Goal: Information Seeking & Learning: Learn about a topic

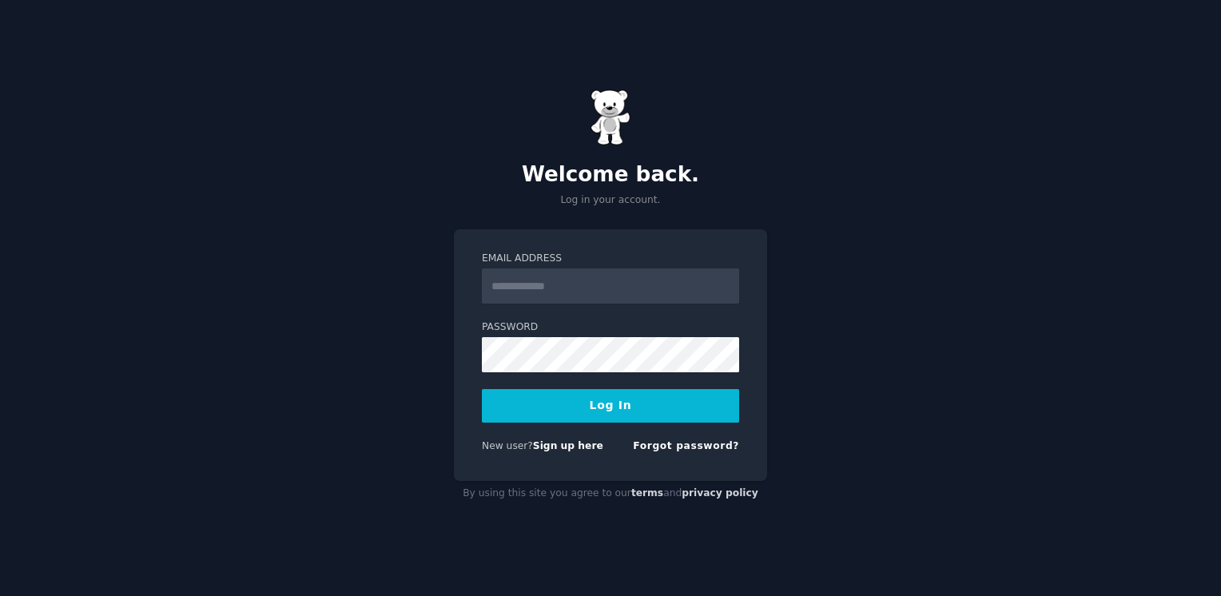
type input "**********"
click at [554, 407] on button "Log In" at bounding box center [610, 406] width 257 height 34
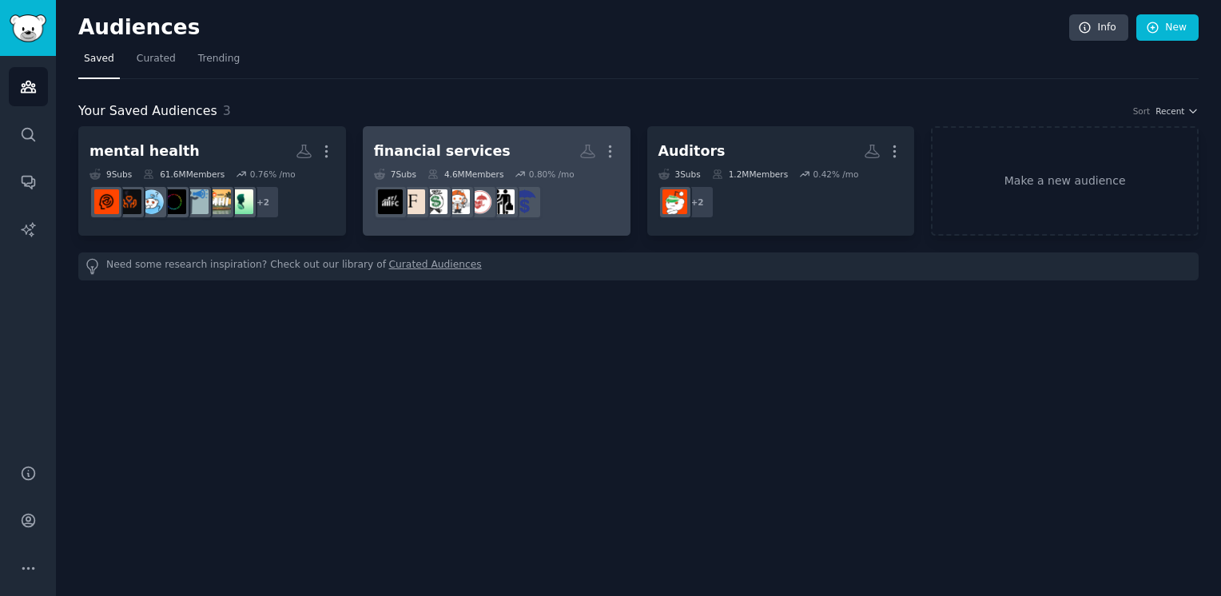
click at [488, 157] on h2 "financial services More" at bounding box center [496, 151] width 245 height 28
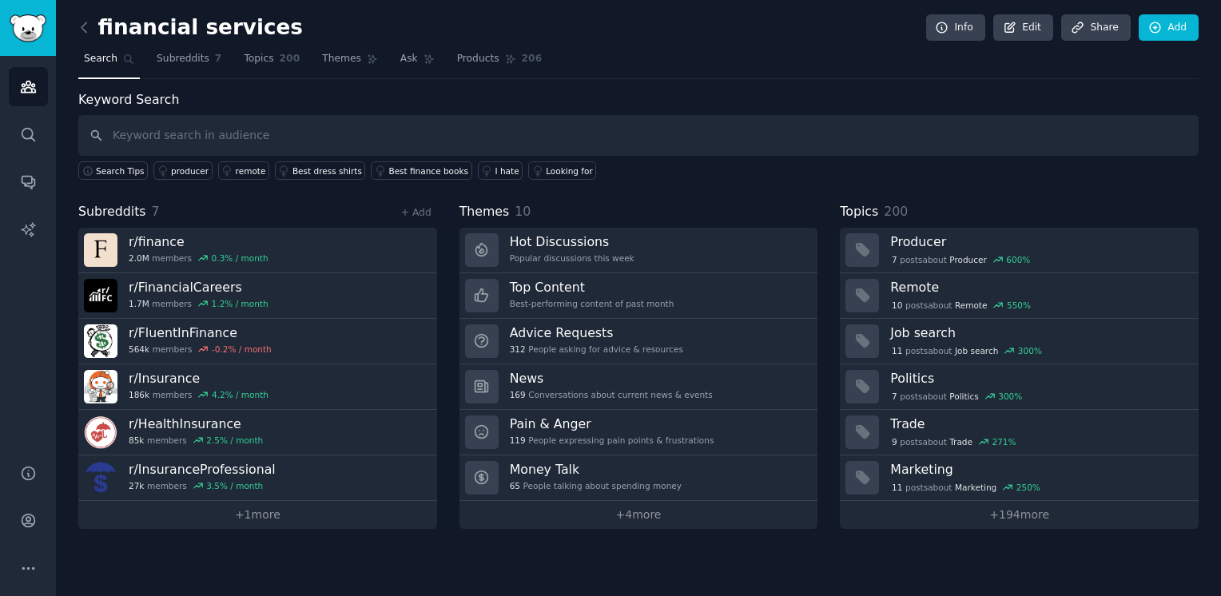
click at [252, 135] on input "text" at bounding box center [638, 135] width 1120 height 41
type input "f"
click at [619, 507] on link "+ 4 more" at bounding box center [638, 515] width 359 height 28
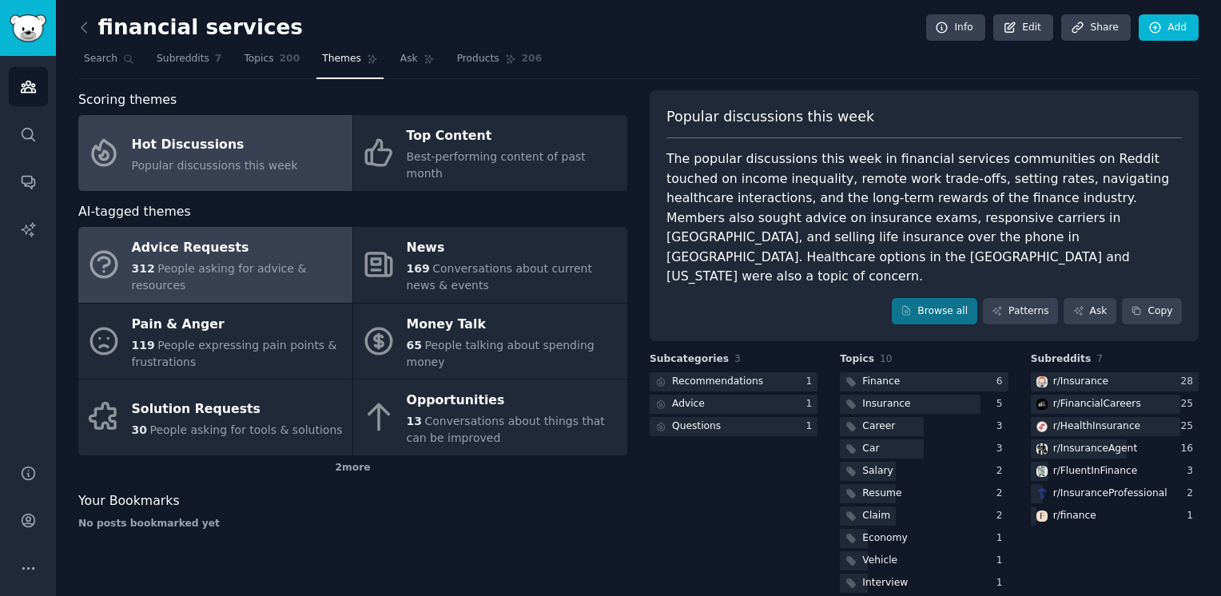
click at [161, 236] on div "Advice Requests" at bounding box center [238, 249] width 213 height 26
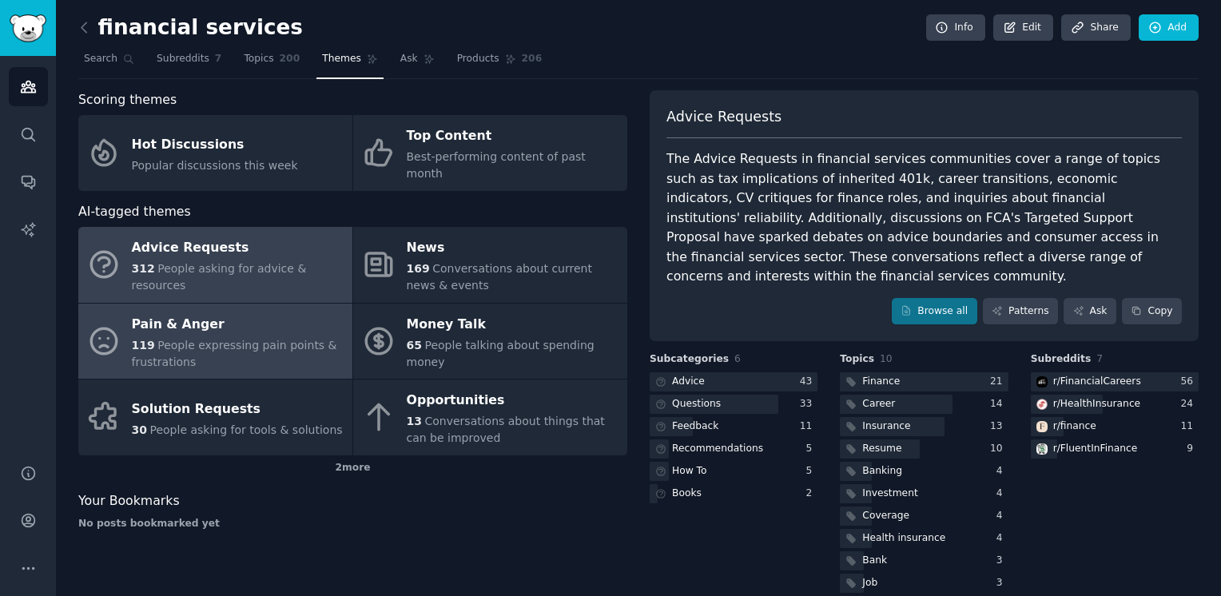
click at [208, 312] on div "Pain & Anger" at bounding box center [238, 325] width 213 height 26
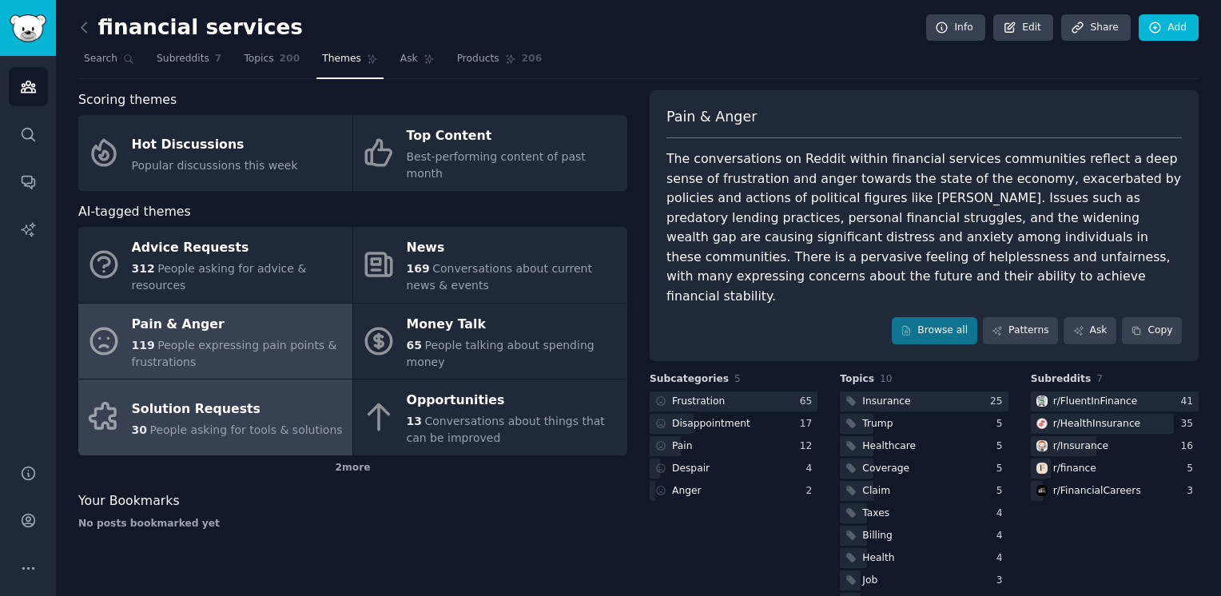
click at [239, 403] on div "Solution Requests" at bounding box center [237, 409] width 211 height 26
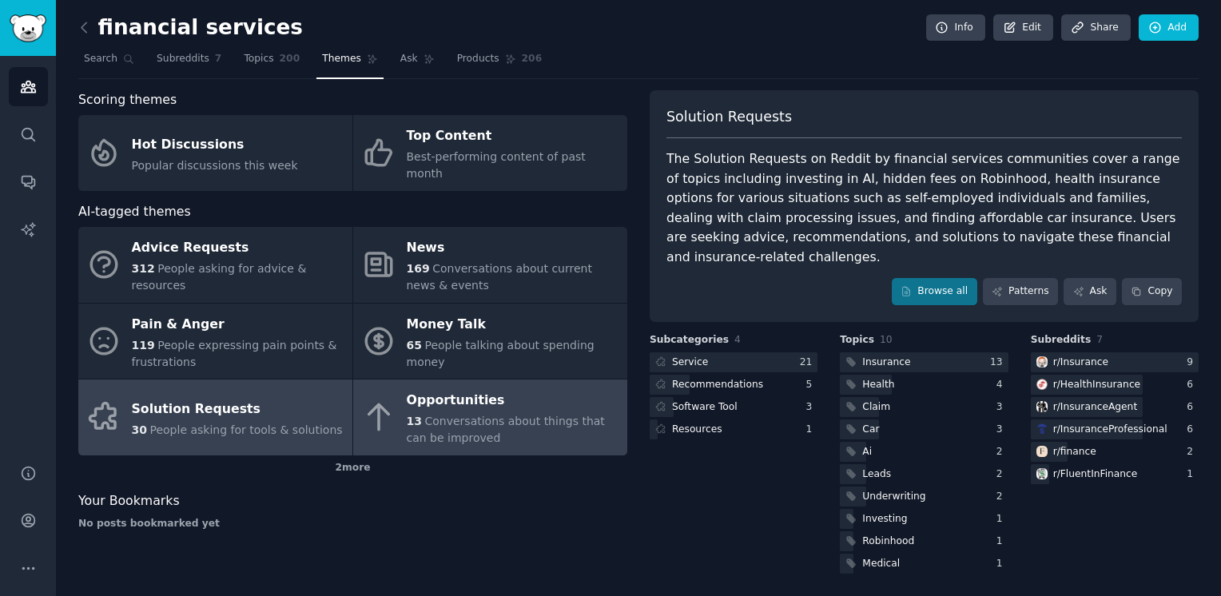
click at [519, 388] on div "Opportunities" at bounding box center [513, 401] width 213 height 26
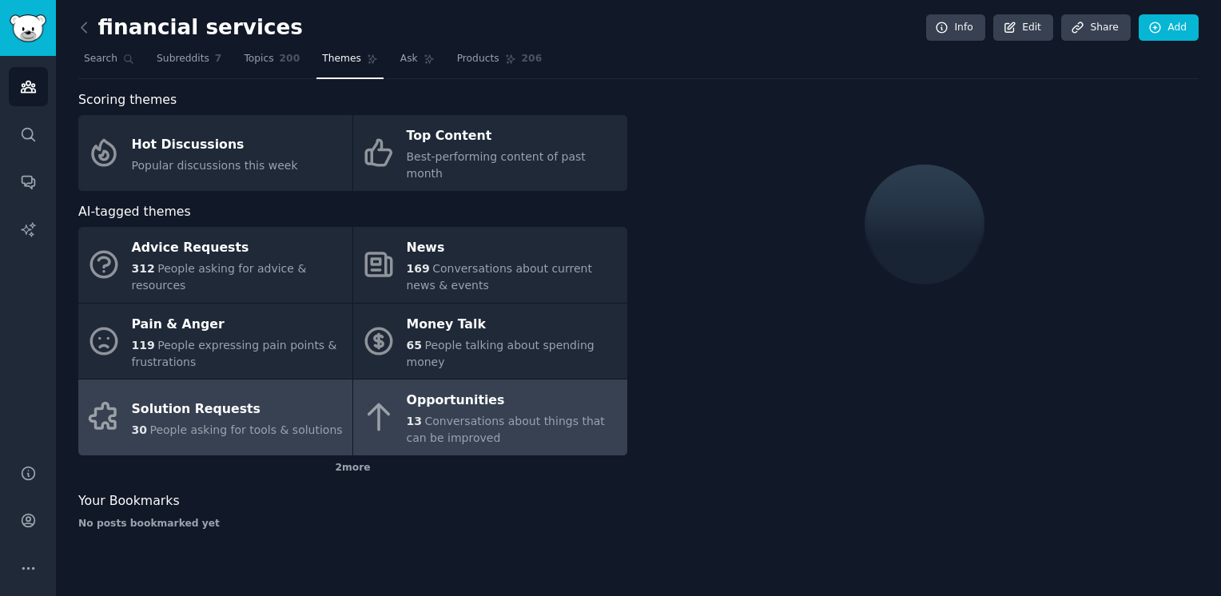
click at [288, 396] on div "Solution Requests" at bounding box center [237, 409] width 211 height 26
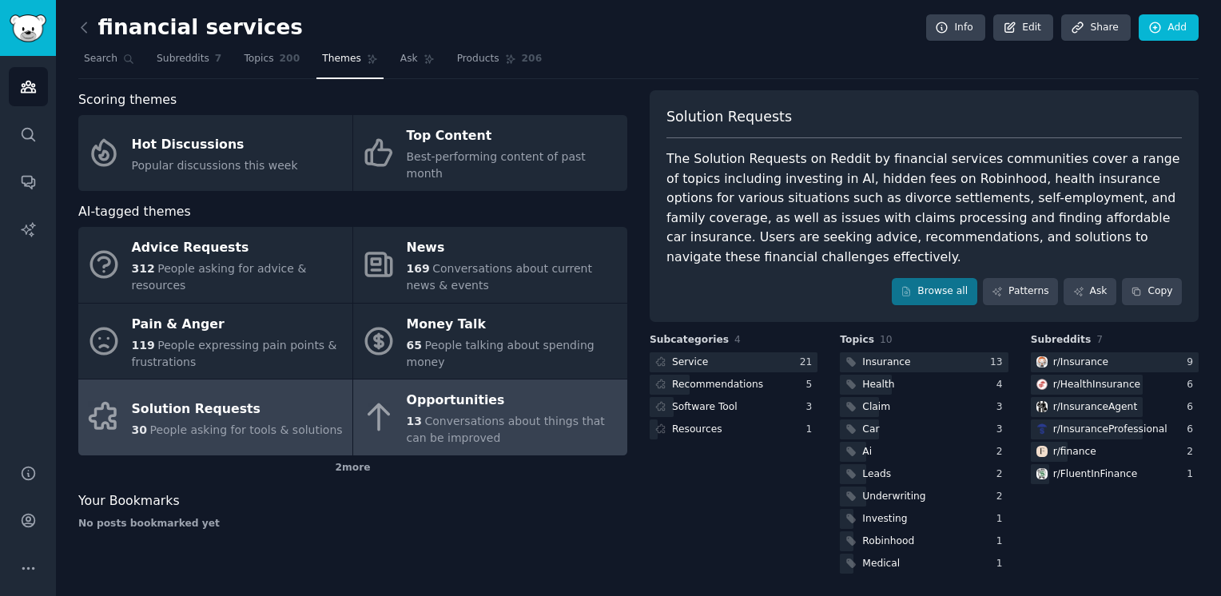
click at [512, 388] on div "Opportunities" at bounding box center [513, 401] width 213 height 26
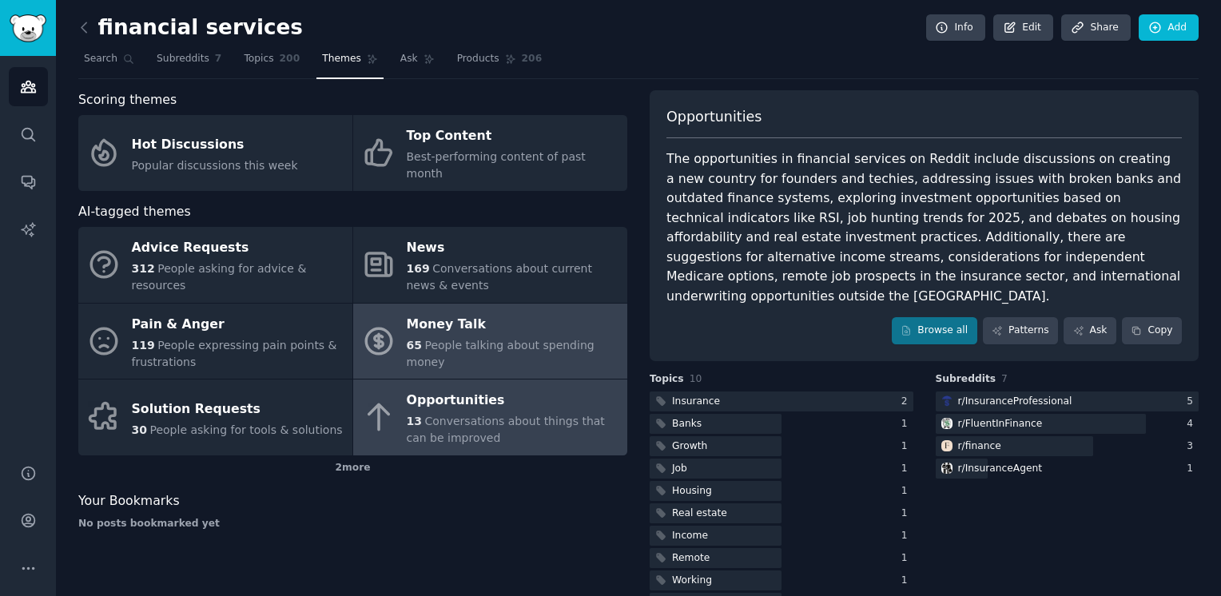
click at [538, 318] on div "Money Talk" at bounding box center [513, 325] width 213 height 26
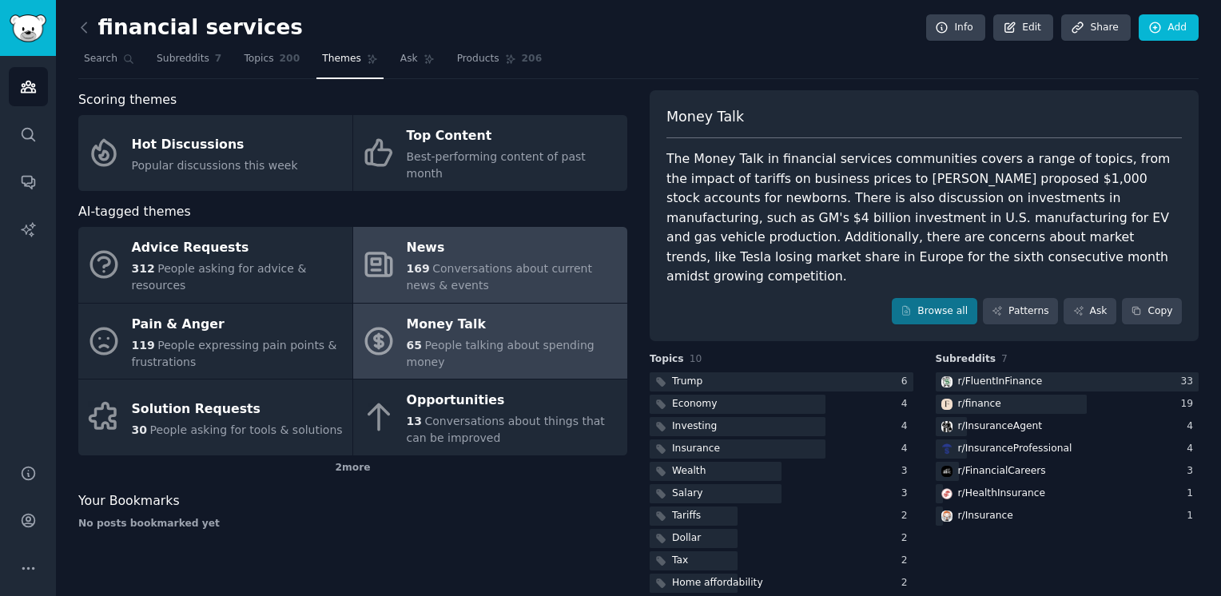
click at [462, 260] on div "169 Conversations about current news & events" at bounding box center [513, 277] width 213 height 34
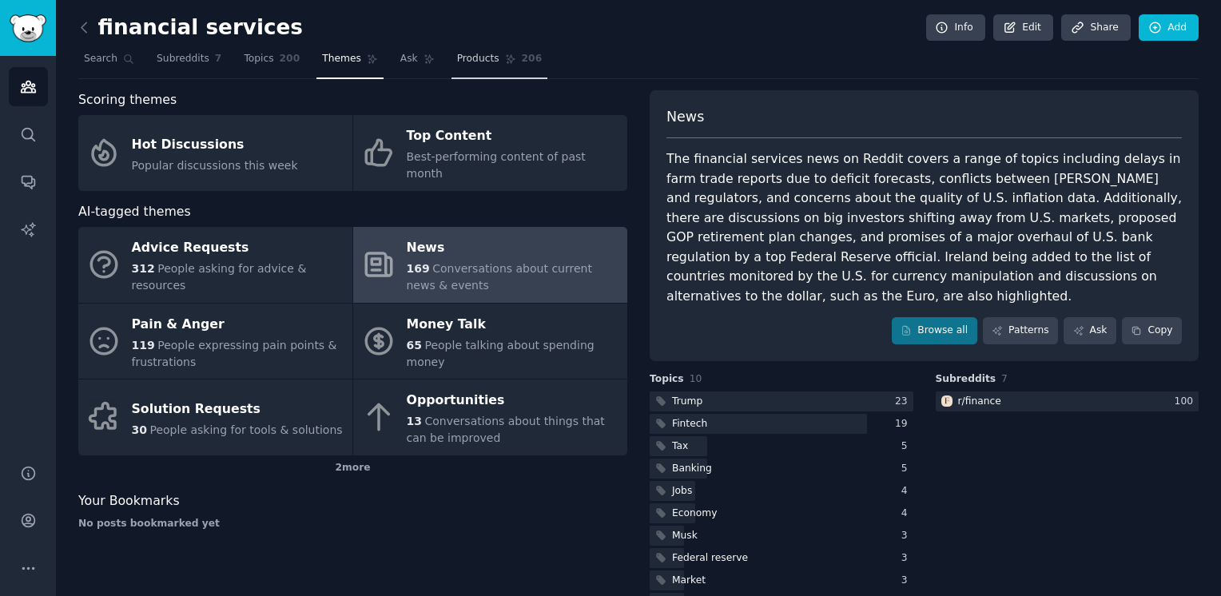
click at [457, 52] on span "Products" at bounding box center [478, 59] width 42 height 14
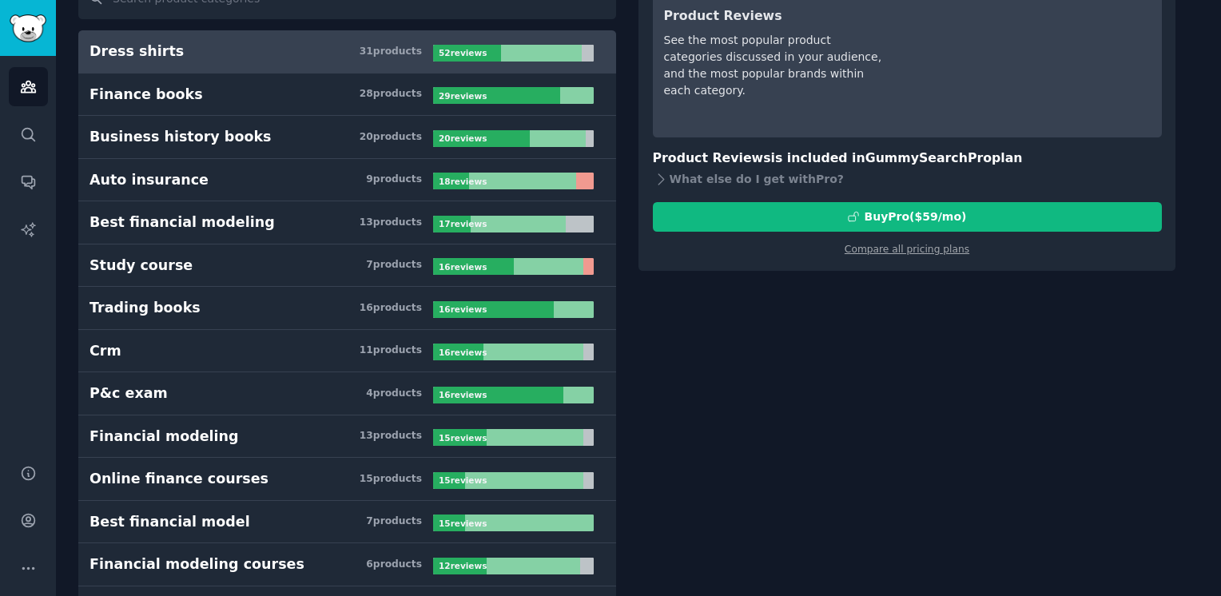
scroll to position [160, 0]
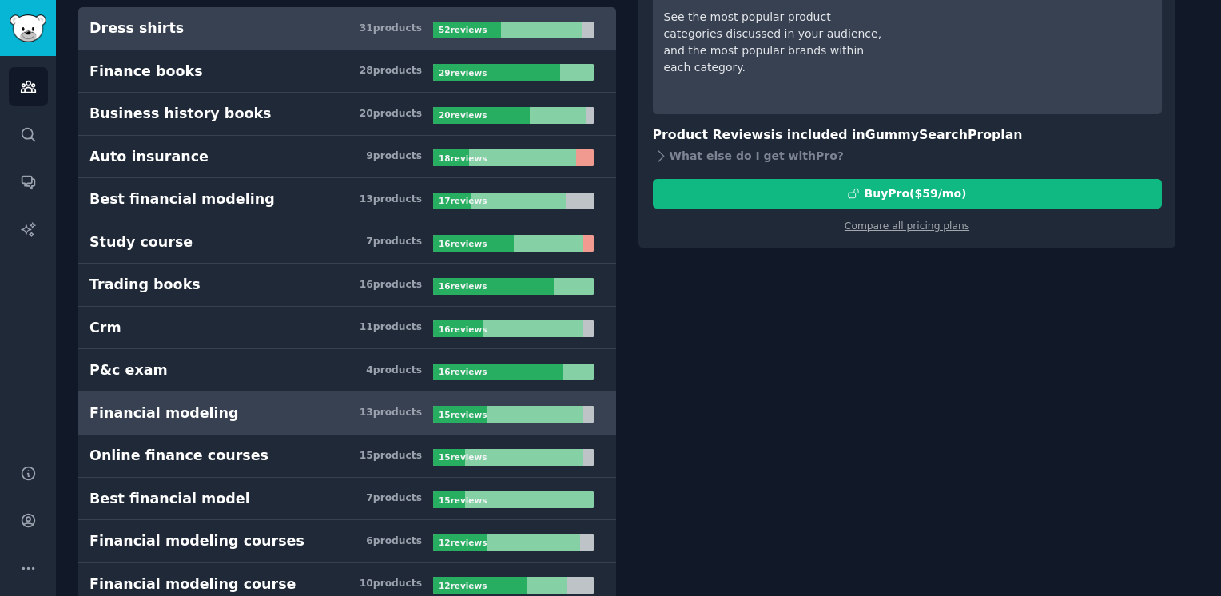
click at [243, 403] on h3 "Financial modeling 13 product s" at bounding box center [261, 413] width 344 height 20
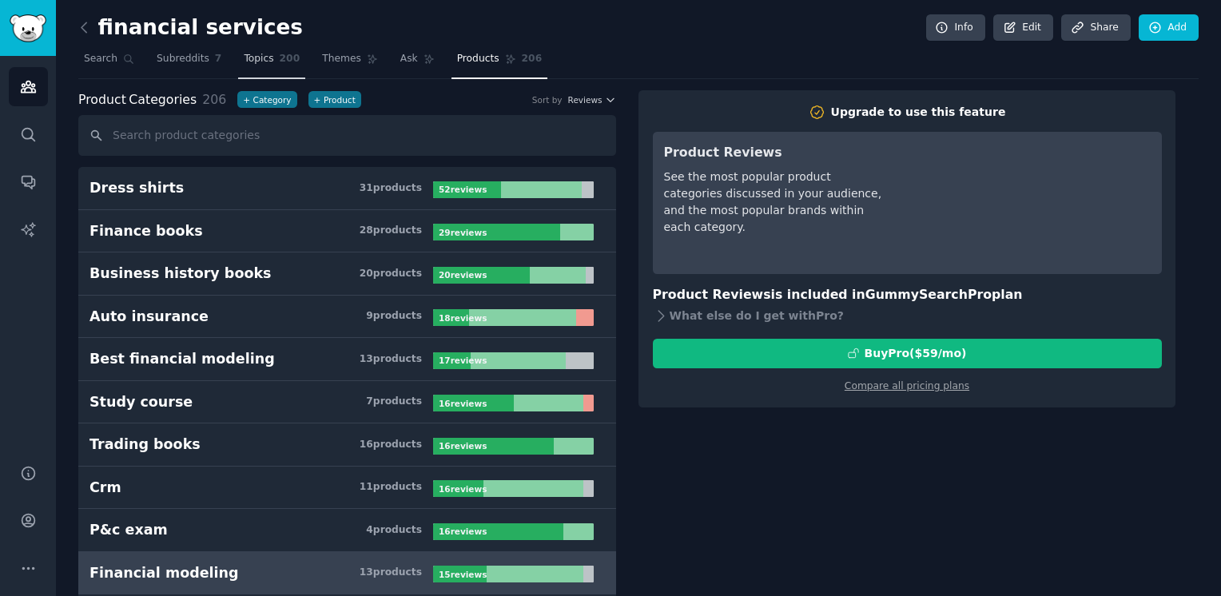
click at [280, 61] on span "200" at bounding box center [290, 59] width 21 height 14
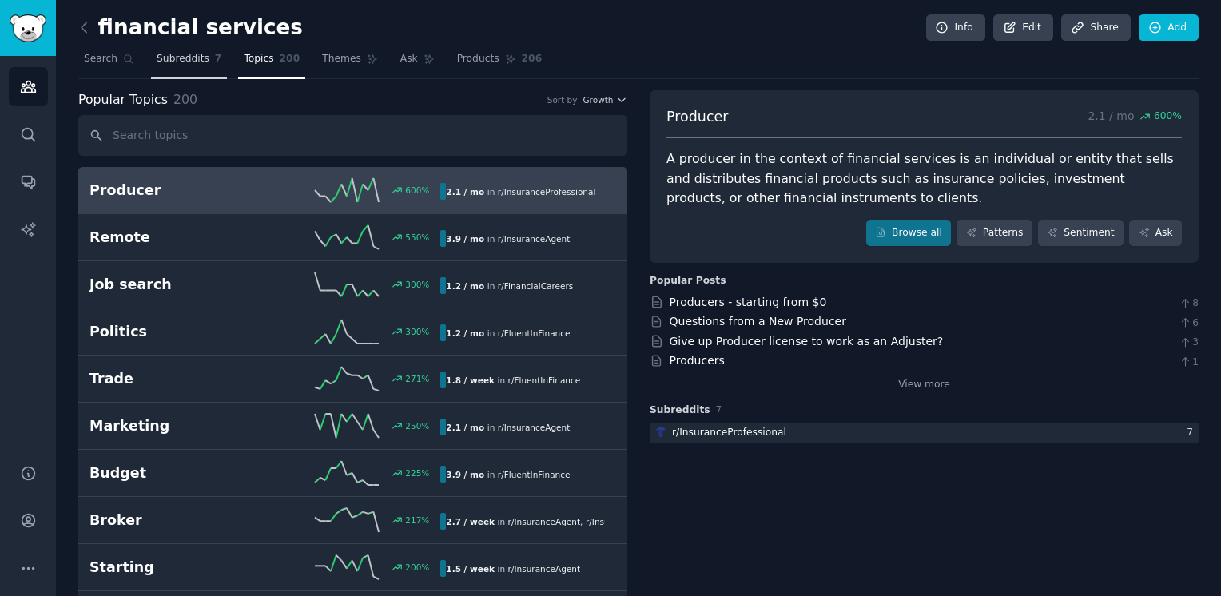
click at [162, 57] on span "Subreddits" at bounding box center [183, 59] width 53 height 14
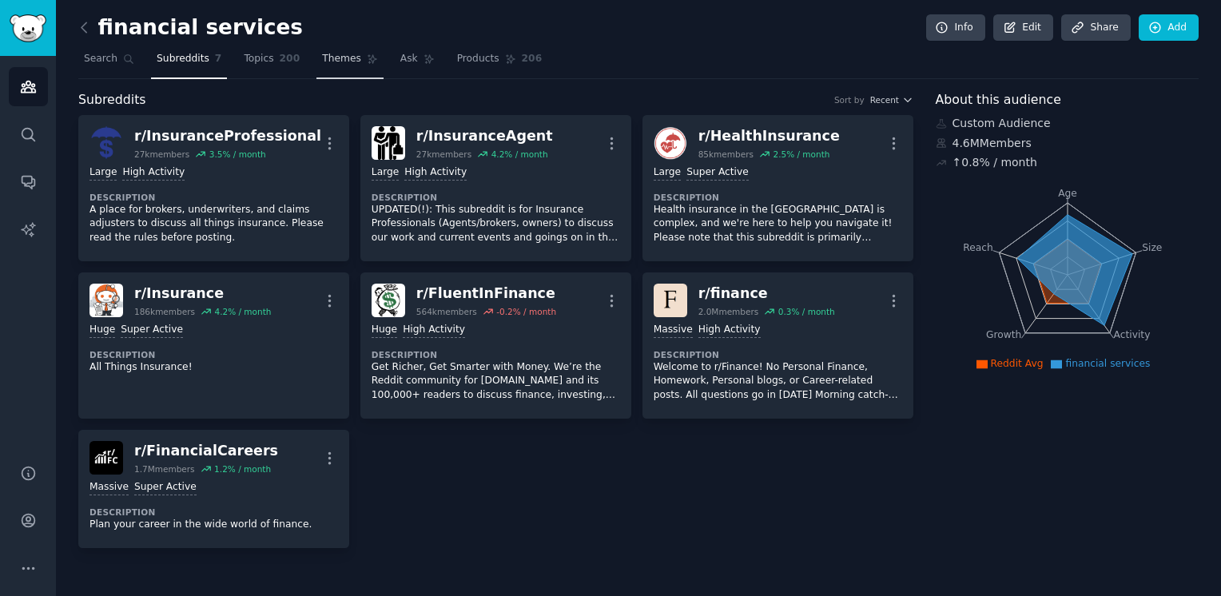
click at [328, 50] on link "Themes" at bounding box center [349, 62] width 67 height 33
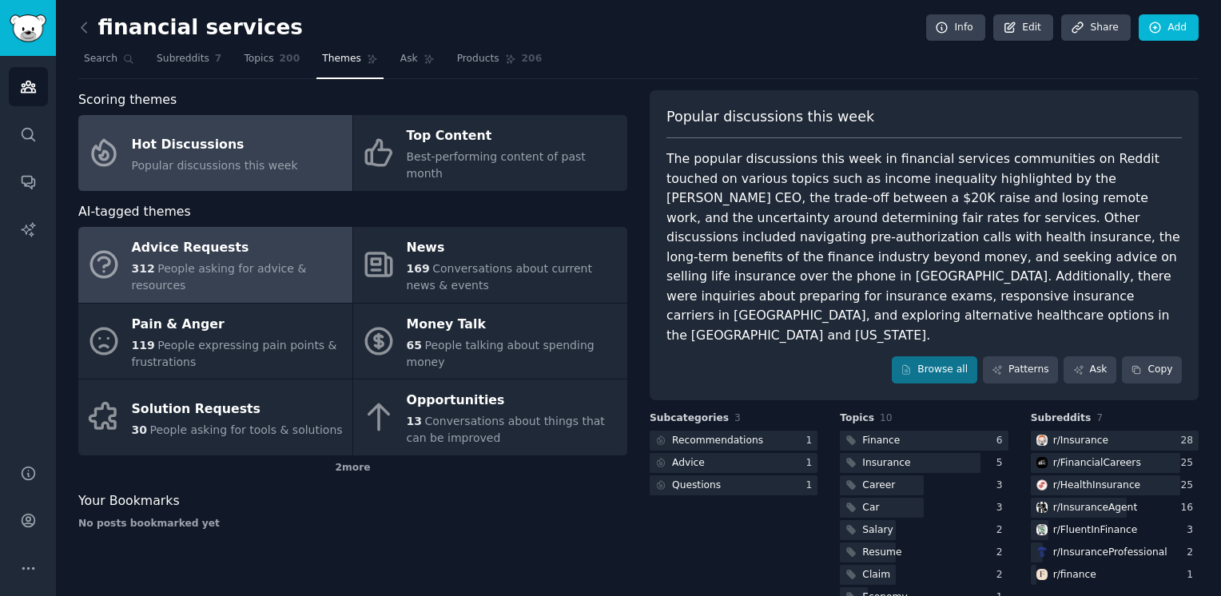
click at [224, 240] on div "Advice Requests" at bounding box center [238, 249] width 213 height 26
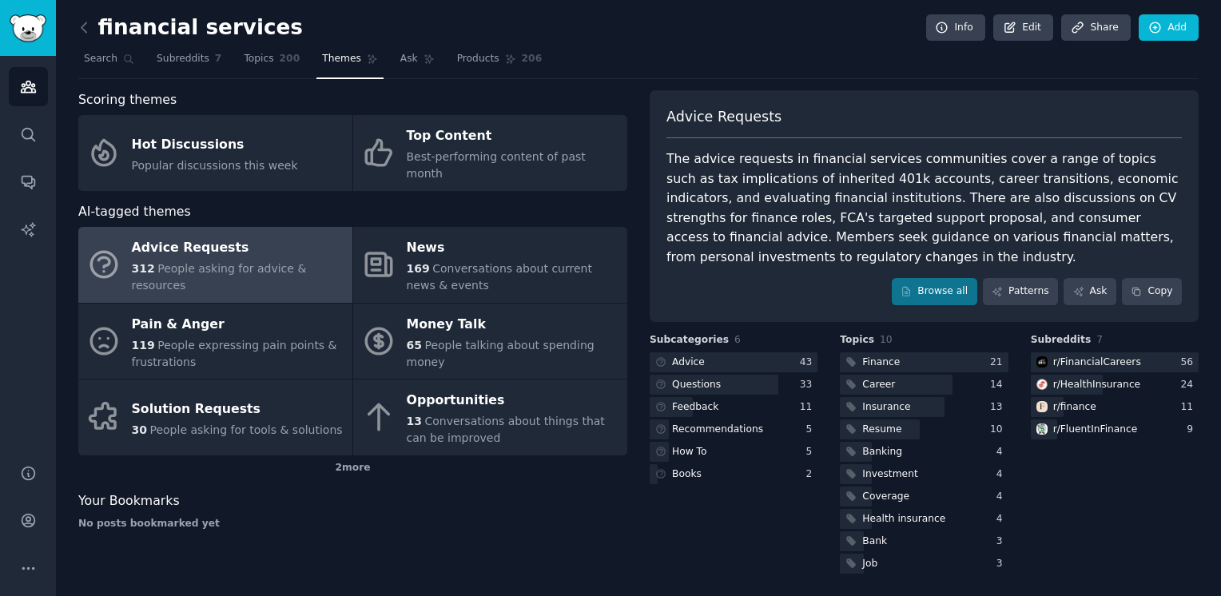
click at [725, 177] on div "The advice requests in financial services communities cover a range of topics s…" at bounding box center [923, 207] width 515 height 117
